Goal: Register for event/course

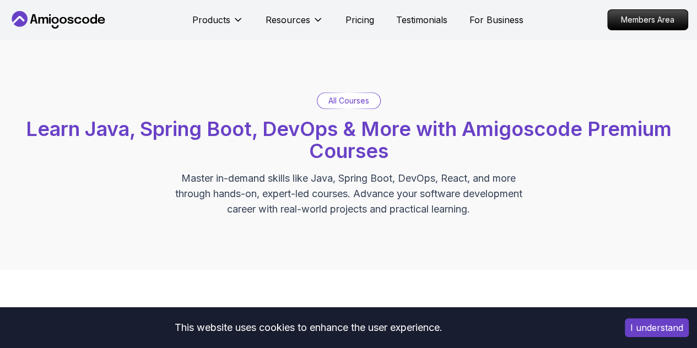
click at [341, 100] on p "All Courses" at bounding box center [349, 100] width 41 height 11
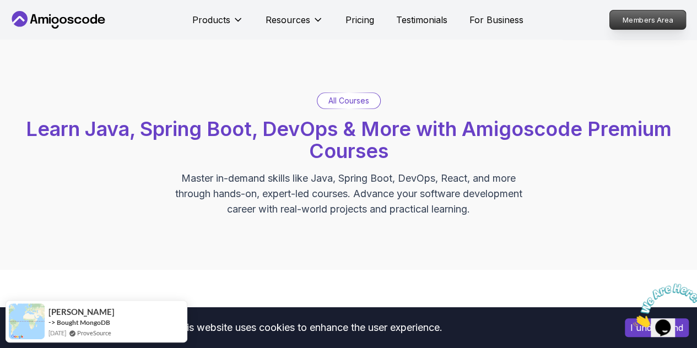
click at [635, 19] on p "Members Area" at bounding box center [648, 19] width 76 height 19
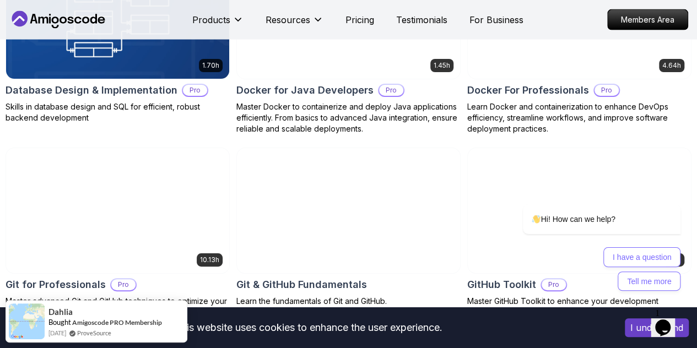
scroll to position [1181, 0]
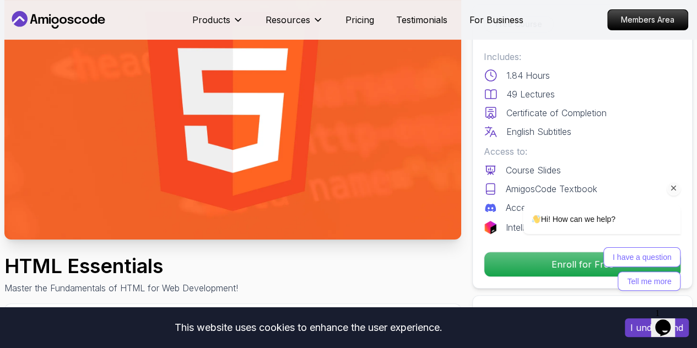
scroll to position [88, 0]
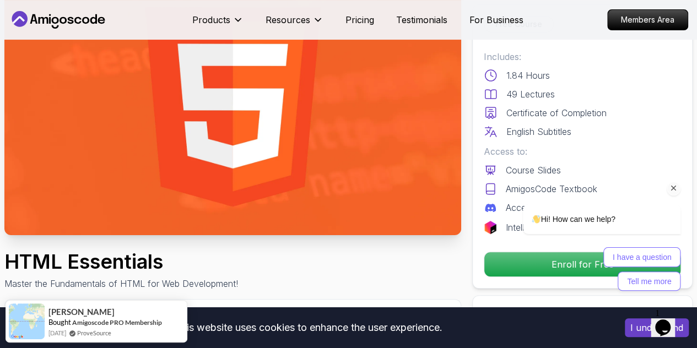
click at [675, 189] on icon "Chat attention grabber" at bounding box center [674, 189] width 10 height 10
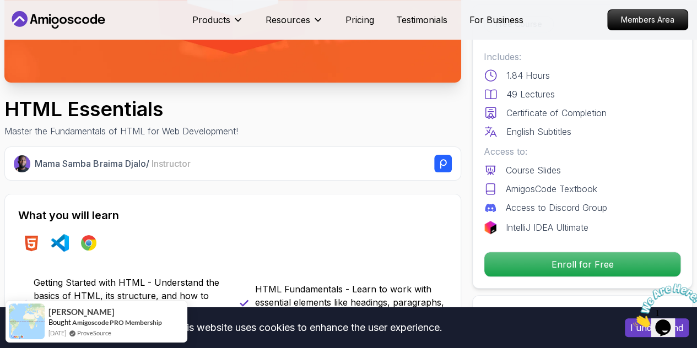
scroll to position [243, 0]
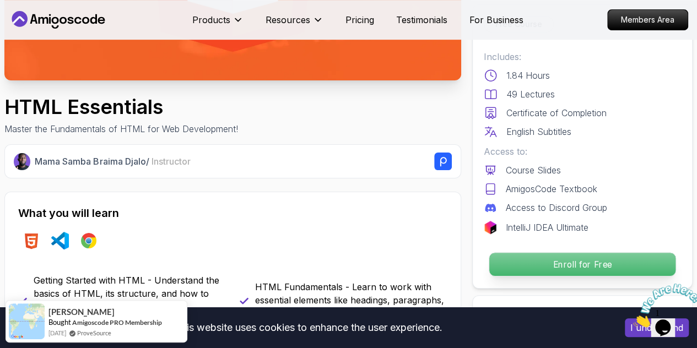
click at [567, 263] on p "Enroll for Free" at bounding box center [583, 264] width 186 height 23
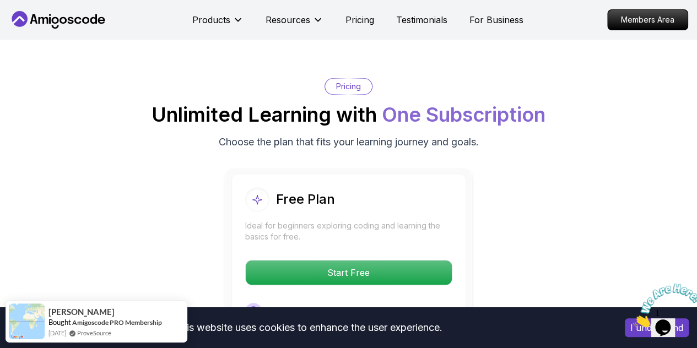
scroll to position [2217, 0]
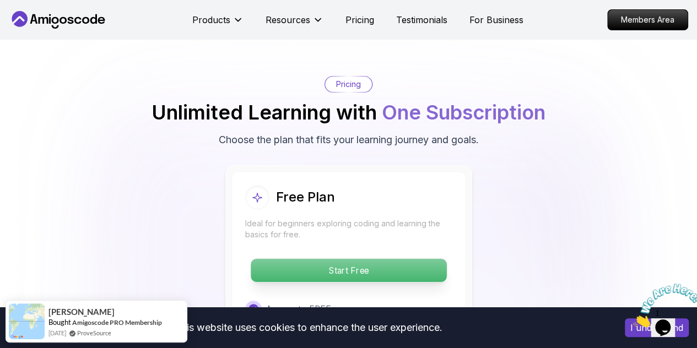
click at [365, 268] on p "Start Free" at bounding box center [349, 270] width 196 height 23
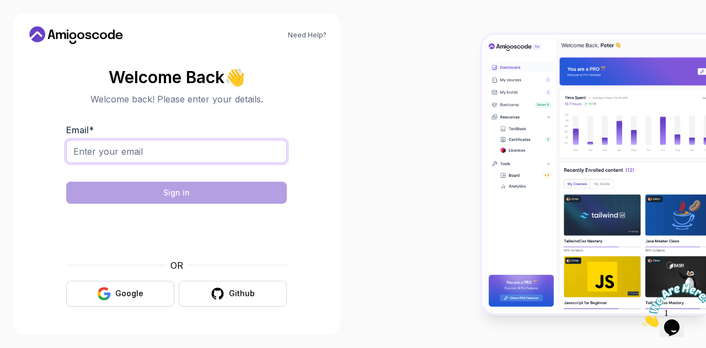
click at [175, 150] on input "Email *" at bounding box center [176, 151] width 221 height 23
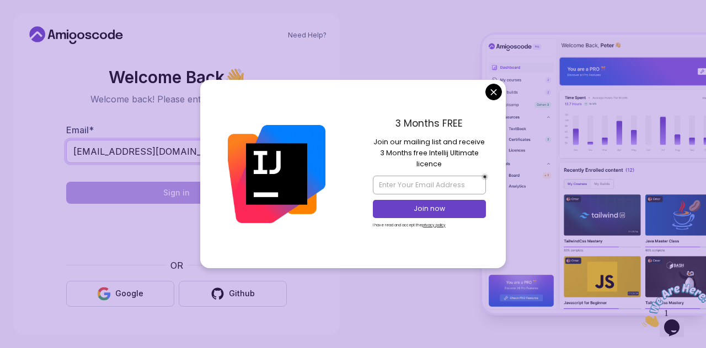
type input "[EMAIL_ADDRESS][DOMAIN_NAME]"
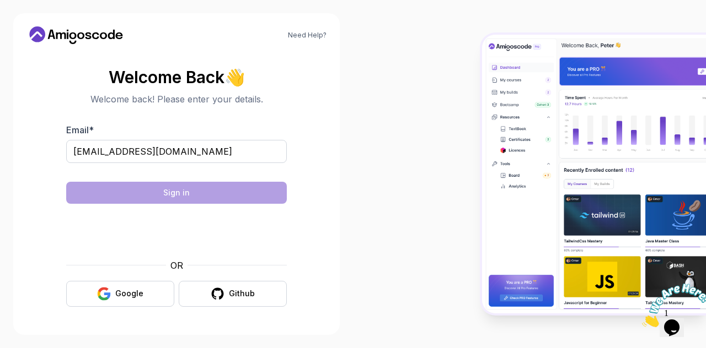
click at [497, 94] on body "Need Help? Welcome Back 👋 Welcome back! Please enter your details. Email * [EMA…" at bounding box center [353, 174] width 706 height 348
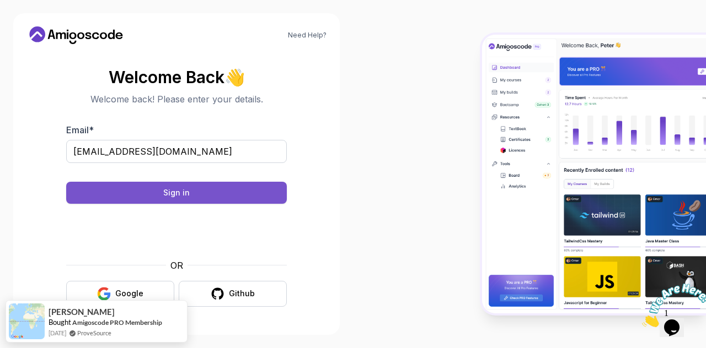
click at [181, 200] on button "Sign in" at bounding box center [176, 193] width 221 height 22
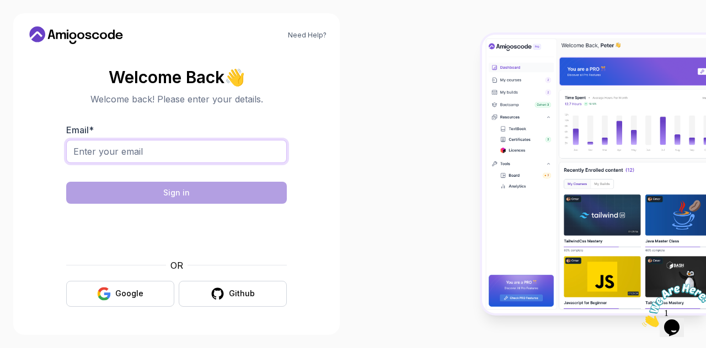
click at [109, 155] on input "Email *" at bounding box center [176, 151] width 221 height 23
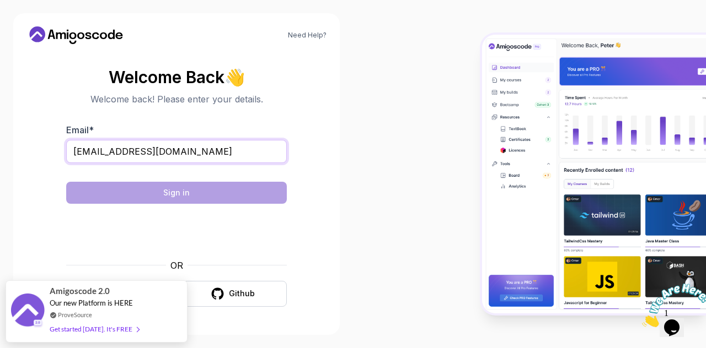
type input "[EMAIL_ADDRESS][DOMAIN_NAME]"
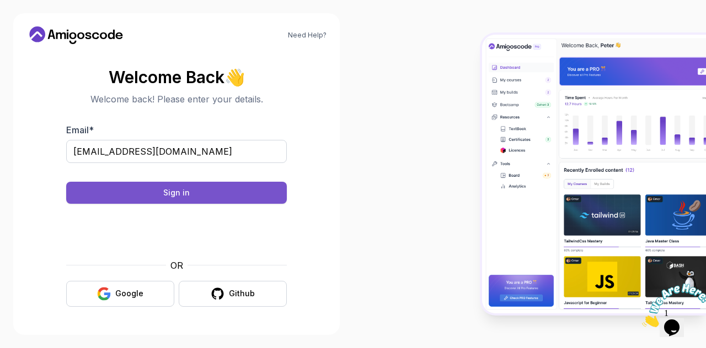
click at [171, 195] on div "Sign in" at bounding box center [176, 192] width 26 height 11
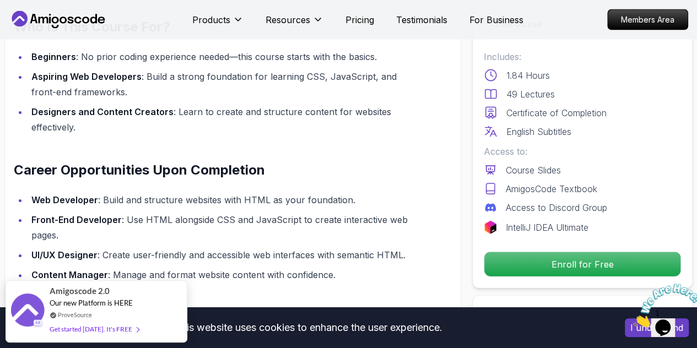
scroll to position [1049, 0]
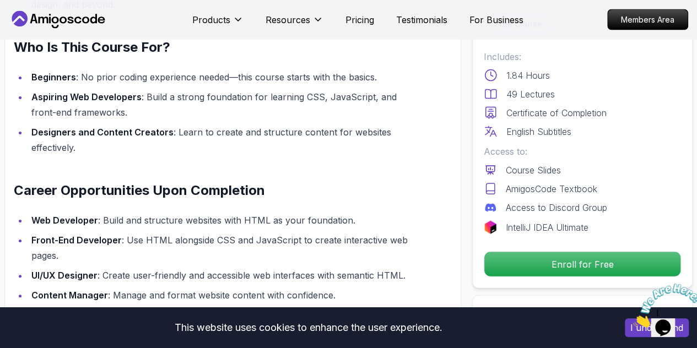
click at [533, 252] on div "Enroll for Free" at bounding box center [582, 264] width 197 height 25
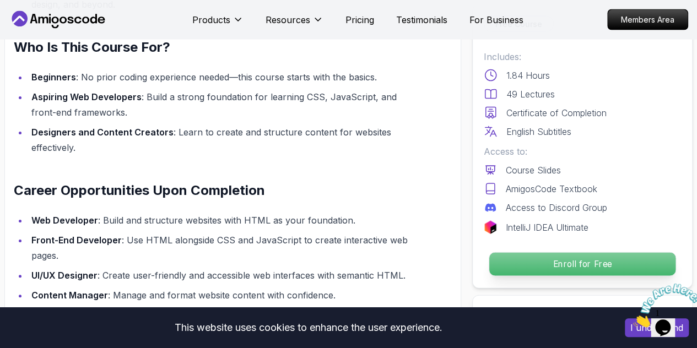
click at [533, 265] on p "Enroll for Free" at bounding box center [583, 264] width 186 height 23
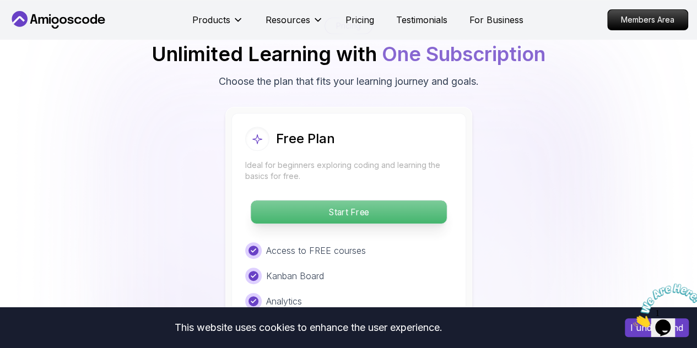
scroll to position [2275, 0]
click at [390, 209] on p "Start Free" at bounding box center [349, 212] width 196 height 23
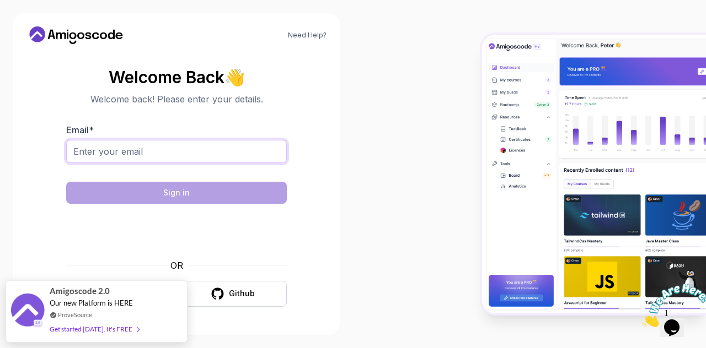
click at [122, 147] on input "Email *" at bounding box center [176, 151] width 221 height 23
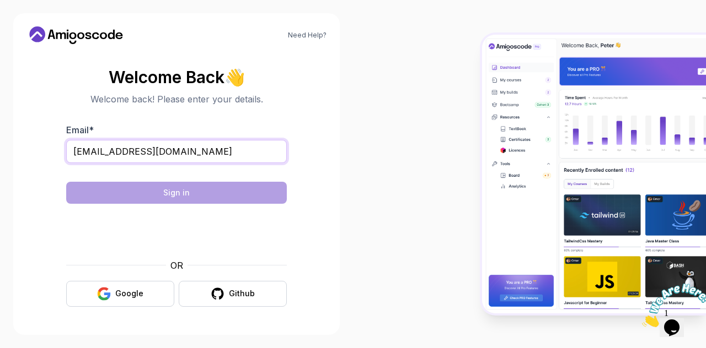
type input "[EMAIL_ADDRESS][DOMAIN_NAME]"
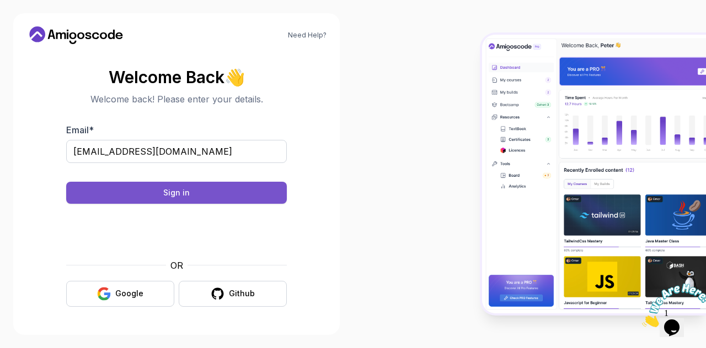
click at [196, 189] on button "Sign in" at bounding box center [176, 193] width 221 height 22
